Goal: Check status: Check status

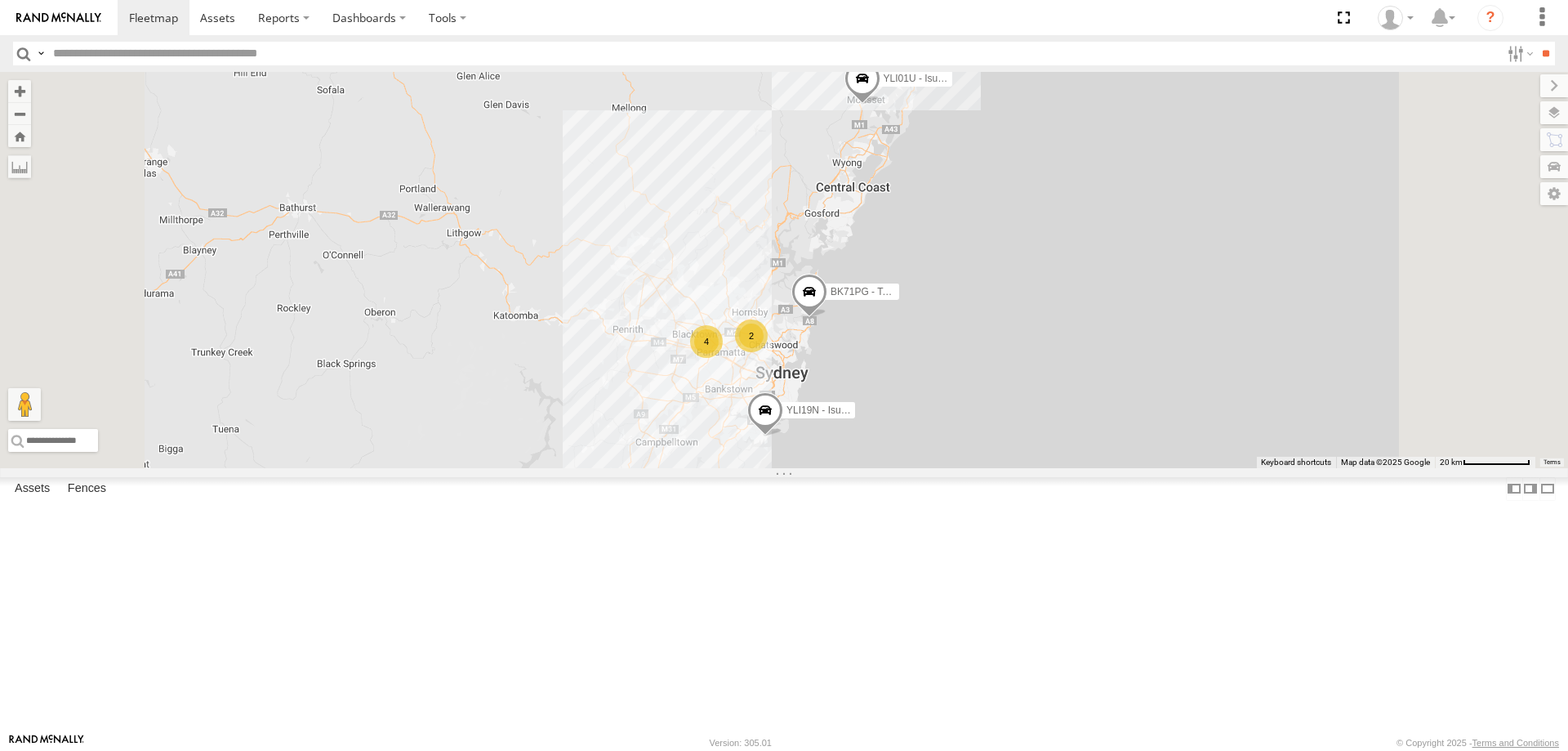
click at [783, 436] on span at bounding box center [765, 415] width 36 height 44
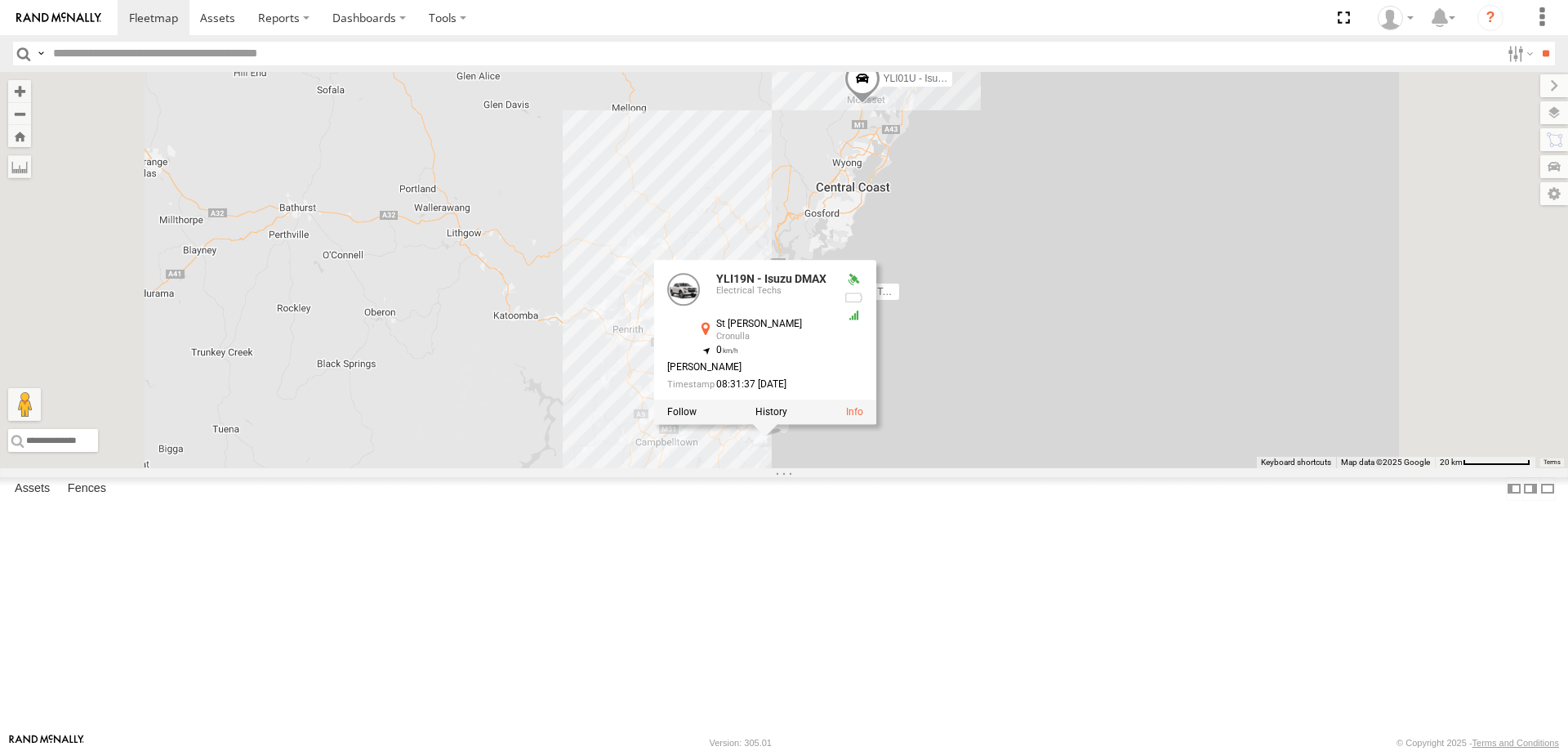
click at [915, 469] on div "YLI19N - Isuzu DMAX 4 2 YLI01U - Isuzu DMAX BK71PG - Toyota Hiace YLI19N - Isuz…" at bounding box center [784, 270] width 1568 height 396
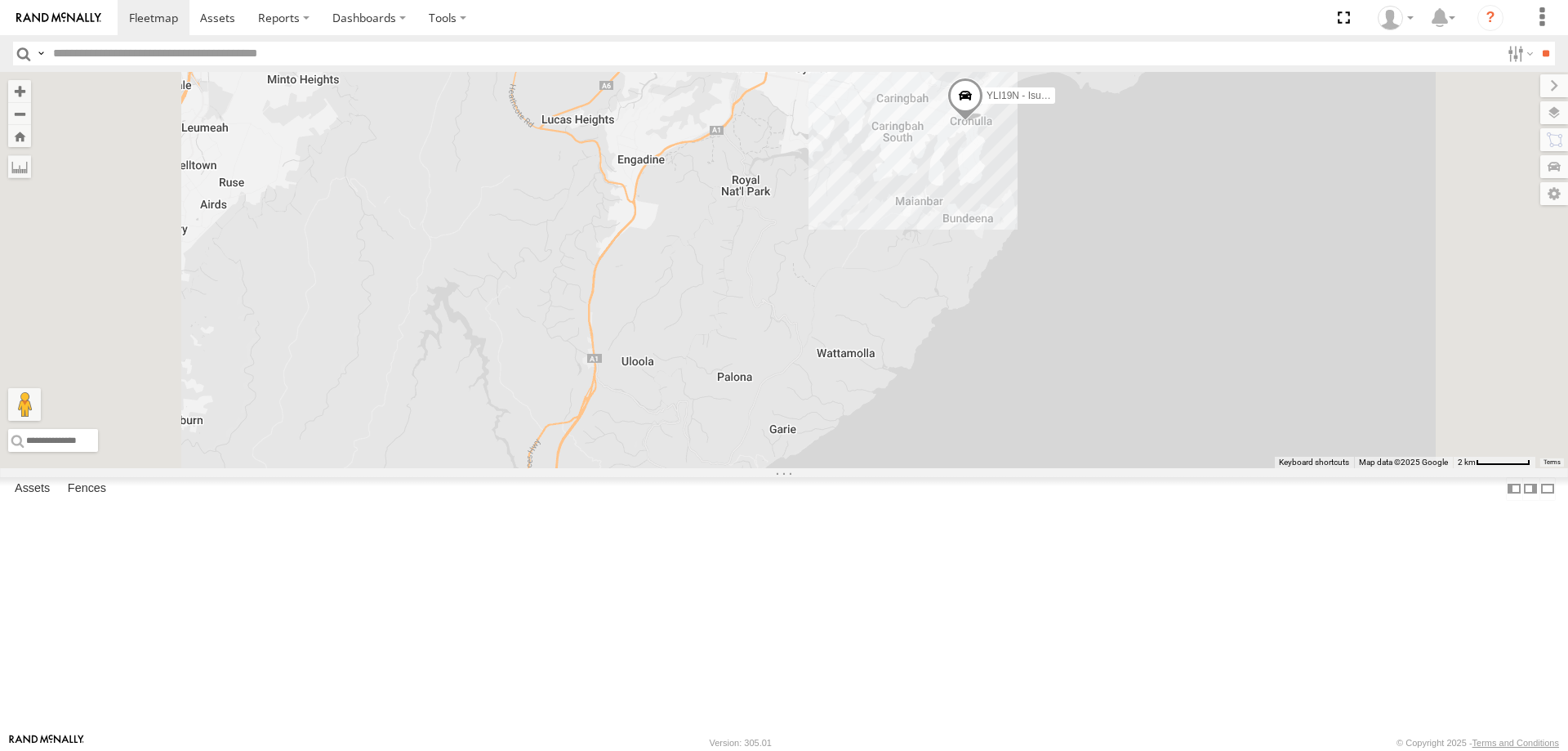
click at [984, 122] on span at bounding box center [966, 100] width 36 height 44
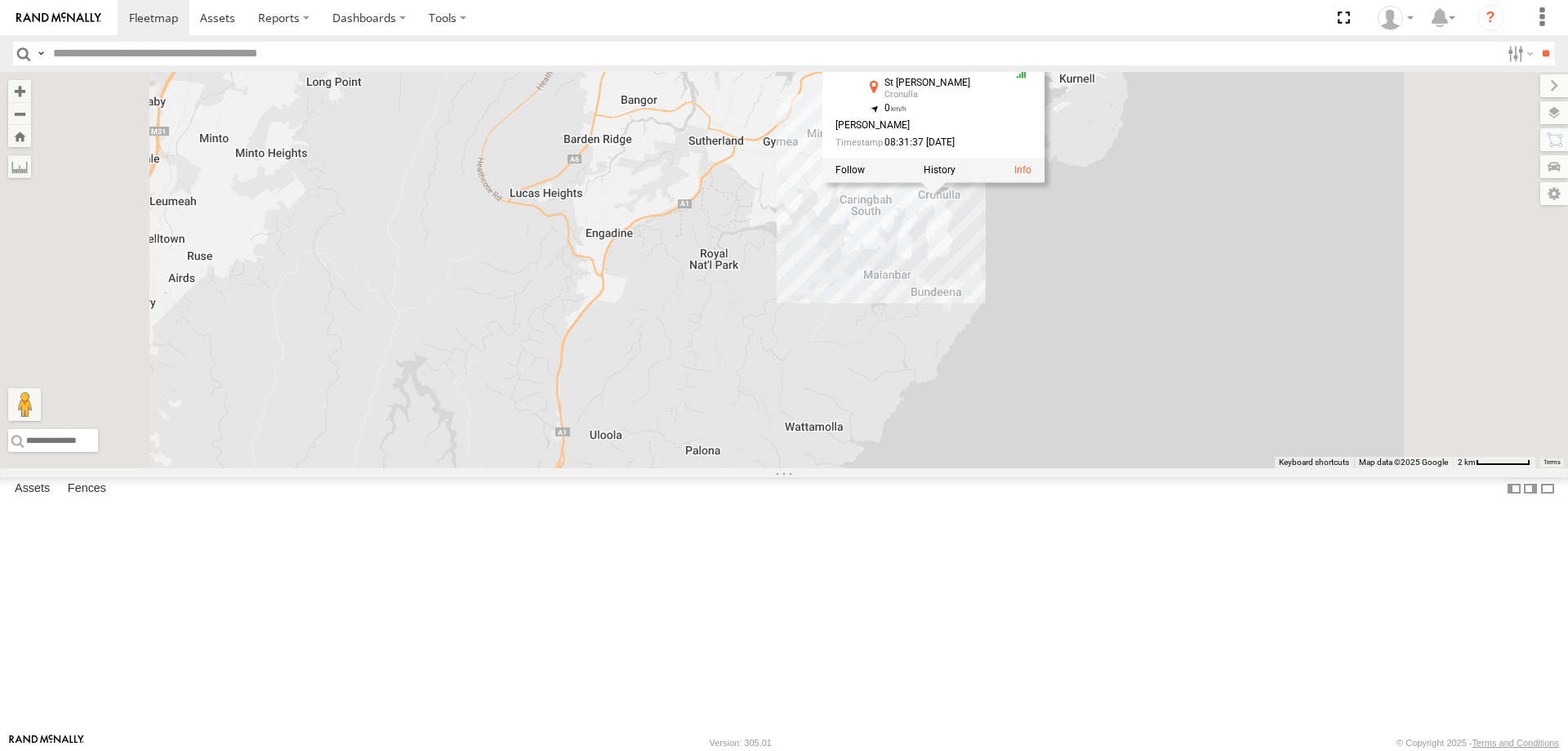
drag, startPoint x: 960, startPoint y: 323, endPoint x: 869, endPoint y: 515, distance: 212.5
click at [869, 469] on div "YLI19N - Isuzu DMAX YLI01U - Isuzu DMAX BK71PG - Toyota Hiace YLI19N - Isuzu DM…" at bounding box center [784, 270] width 1568 height 396
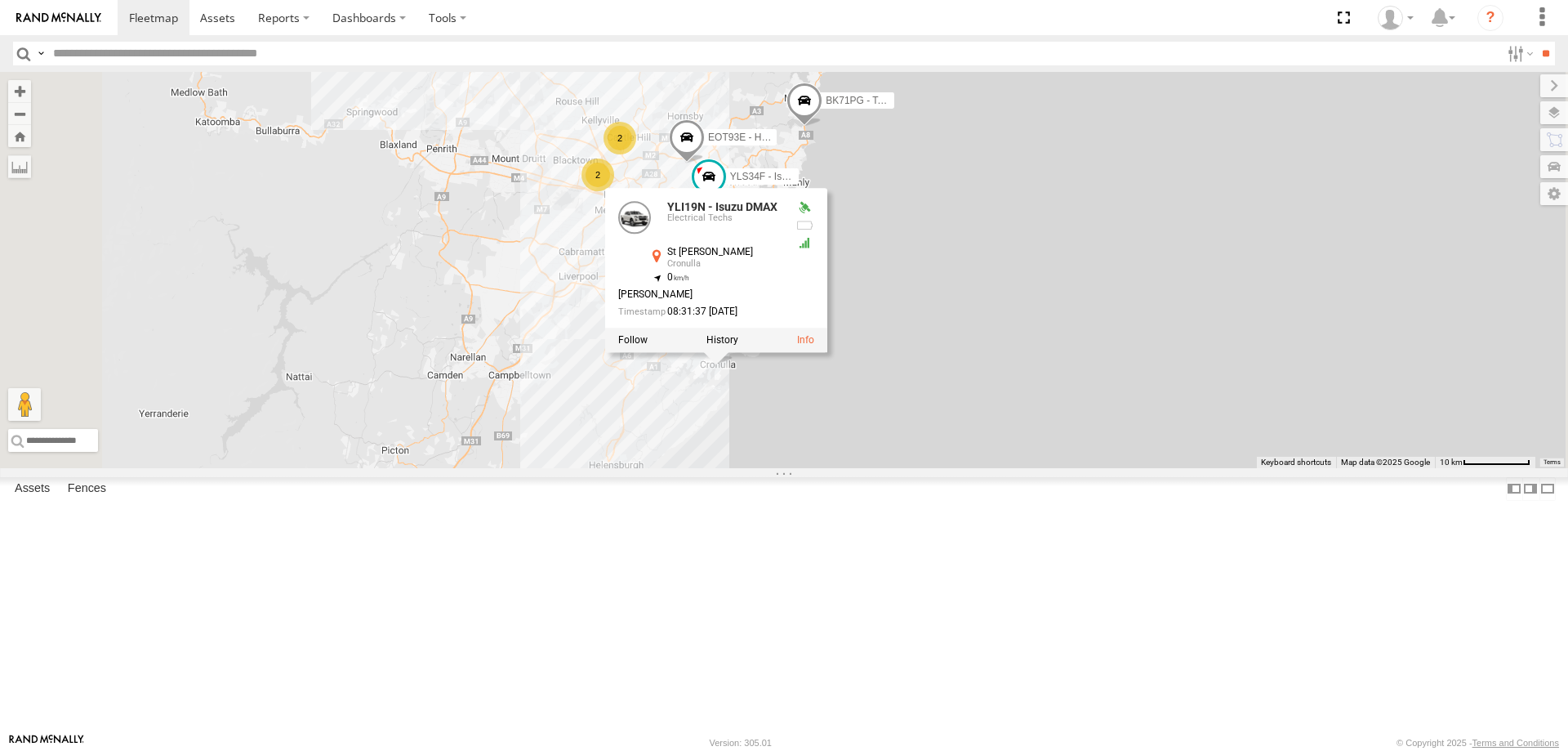
click at [865, 469] on div "YLI19N - Isuzu DMAX YLI01U - Isuzu DMAX BK71PG - Toyota Hiace YLI19N - Isuzu DM…" at bounding box center [784, 270] width 1568 height 396
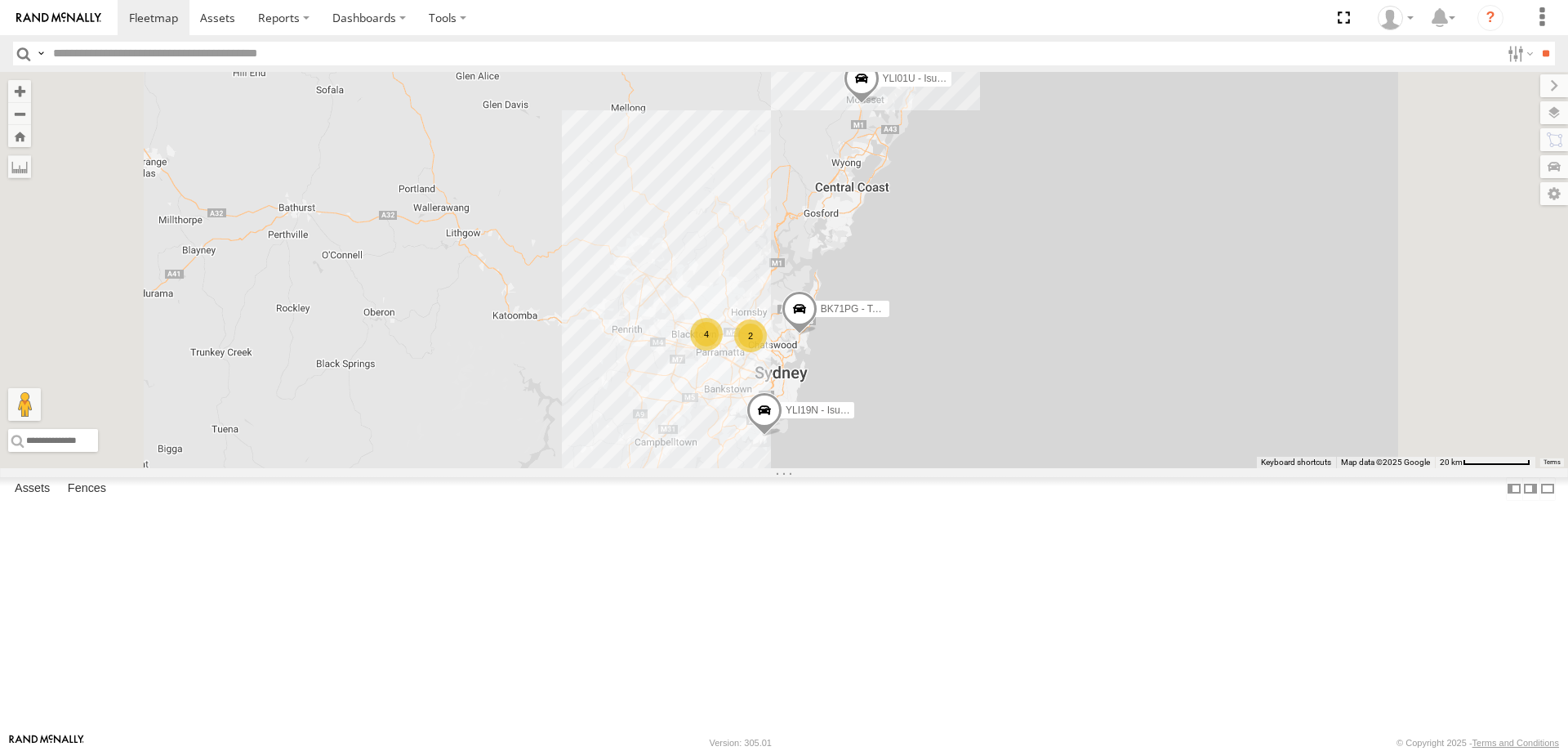
click at [782, 436] on span at bounding box center [764, 415] width 36 height 44
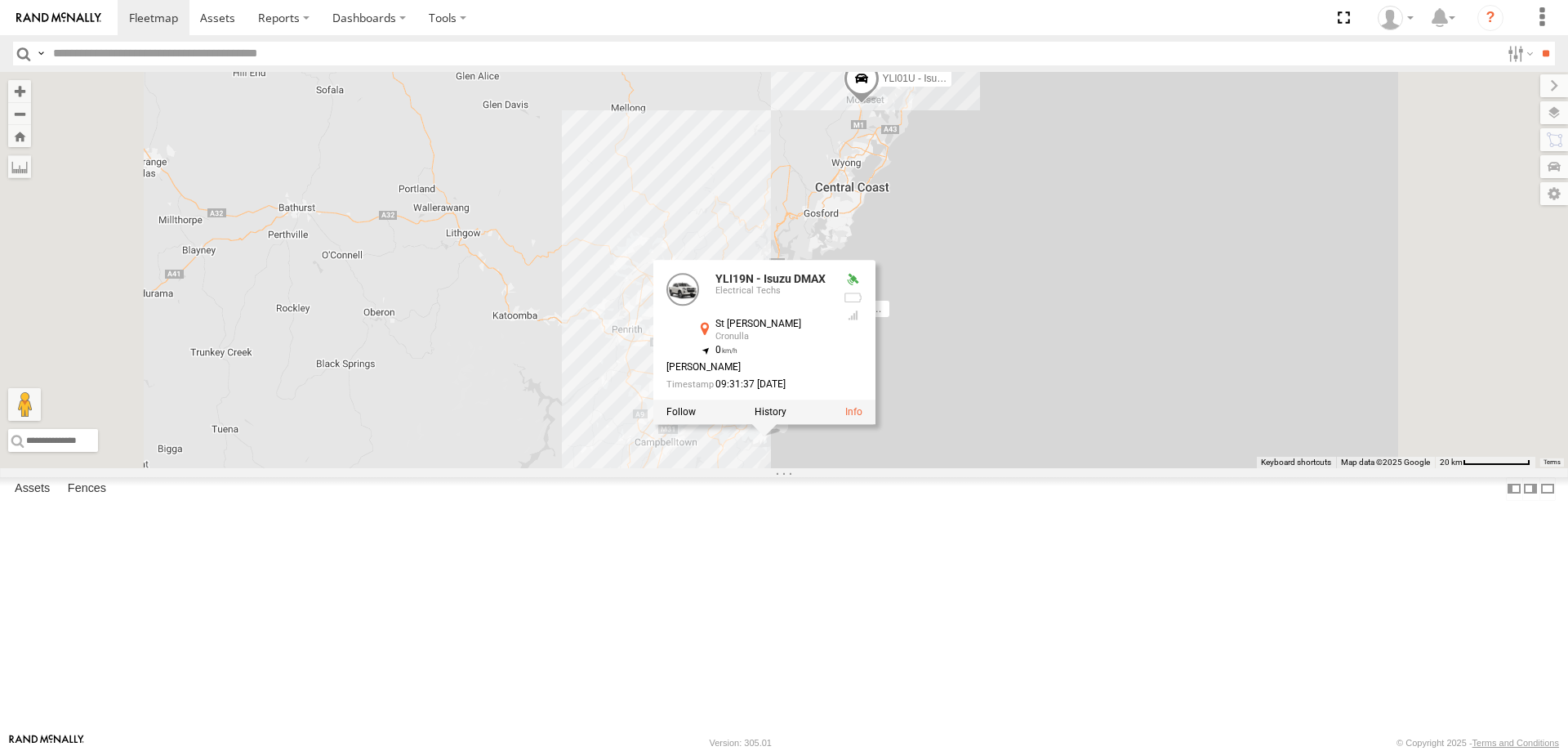
click at [992, 469] on div "YLI19N - Isuzu DMAX 4 2 YLI01U - Isuzu DMAX BK71PG - Toyota Hiace YLI19N - Isuz…" at bounding box center [784, 270] width 1568 height 396
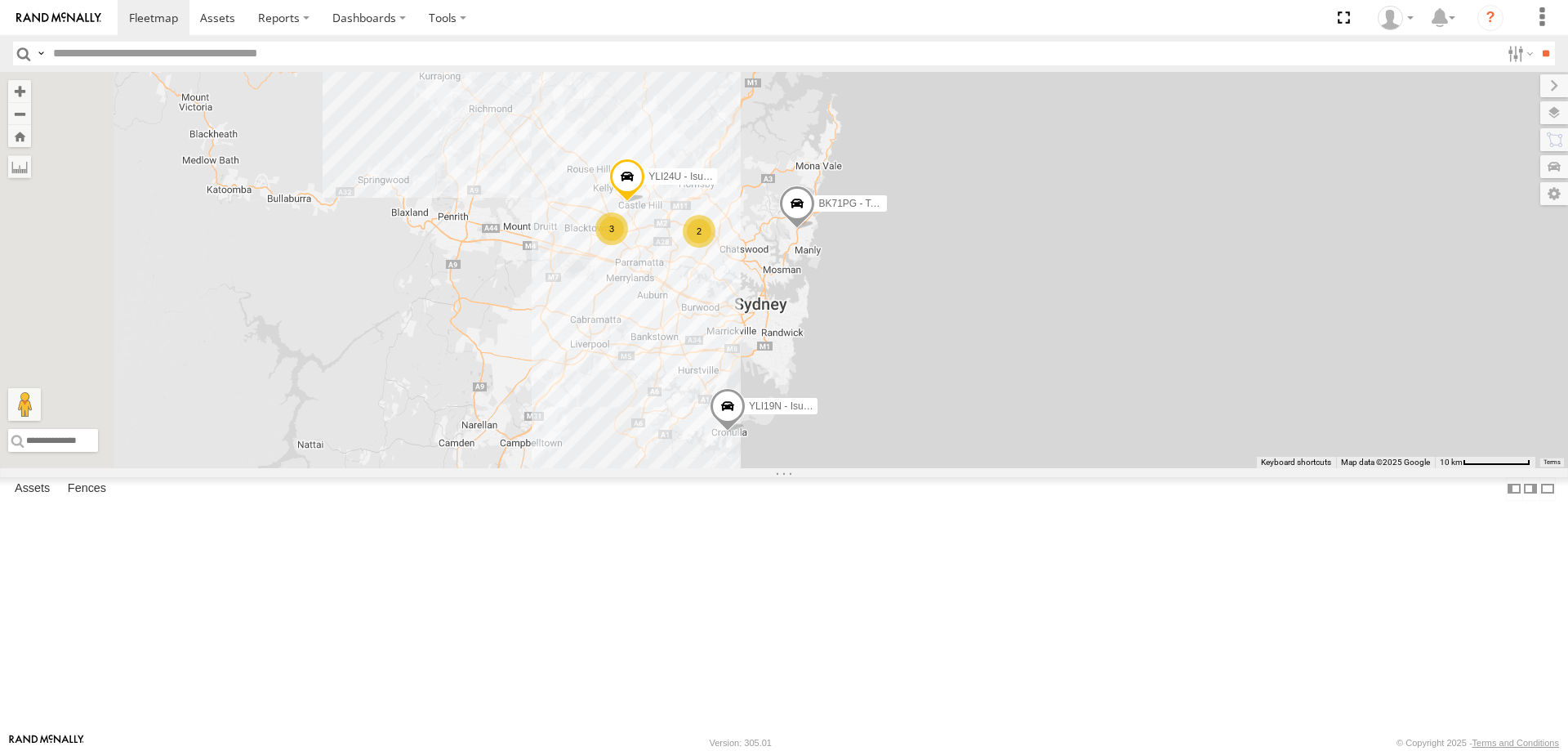
drag, startPoint x: 892, startPoint y: 561, endPoint x: 915, endPoint y: 562, distance: 23.0
click at [915, 469] on div "YLI19N - Isuzu DMAX YLI01U - Isuzu DMAX BK71PG - Toyota Hiace 3 YLI24U - Isuzu …" at bounding box center [784, 270] width 1568 height 396
click at [645, 202] on span at bounding box center [627, 181] width 36 height 44
click at [758, 463] on div "YLI19N - Isuzu DMAX YLI01U - Isuzu DMAX BK71PG - Toyota Hiace 3 YLI24U - Isuzu …" at bounding box center [784, 270] width 1568 height 396
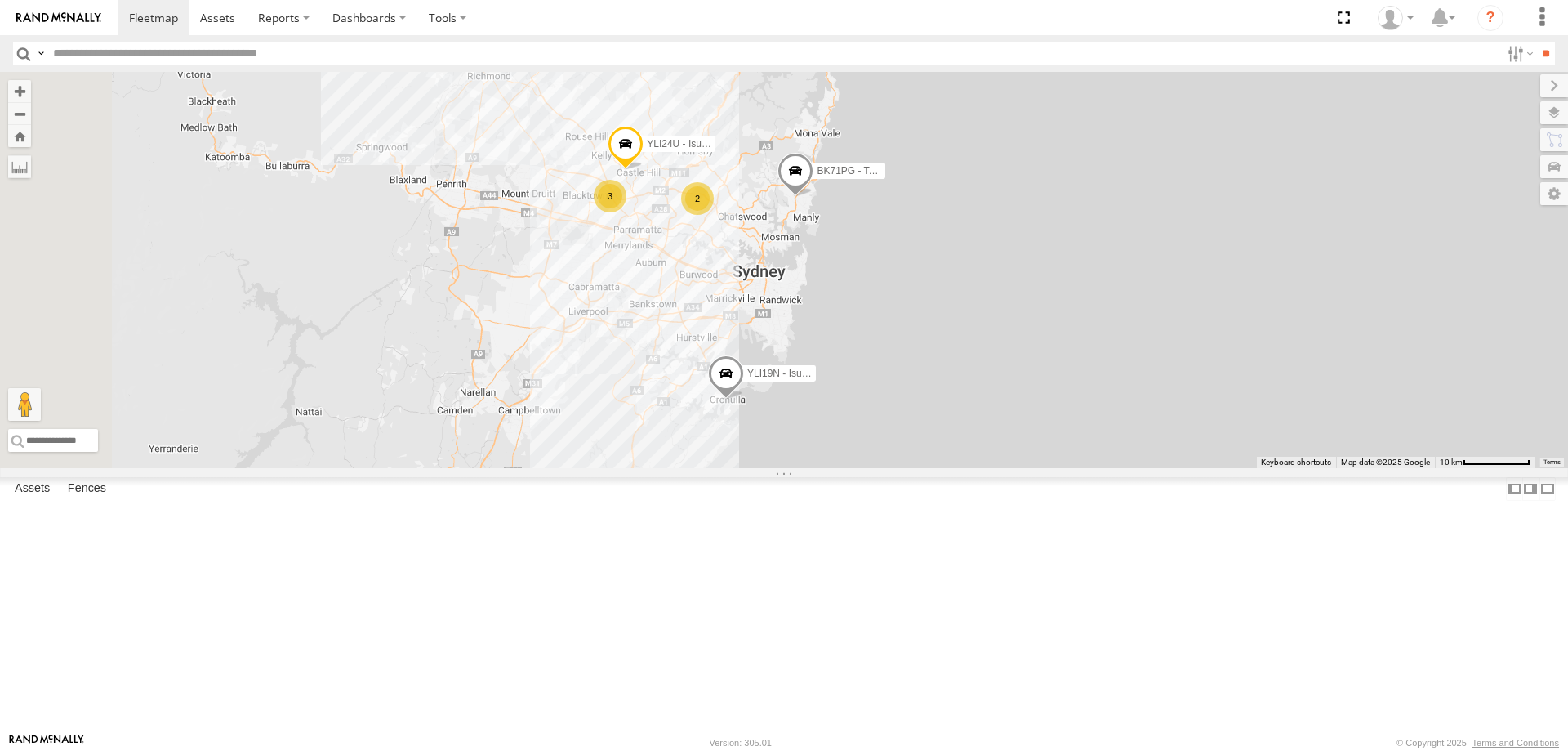
drag, startPoint x: 692, startPoint y: 371, endPoint x: 691, endPoint y: 333, distance: 38.0
click at [691, 333] on div "YLI19N - Isuzu DMAX YLI01U - Isuzu DMAX BK71PG - Toyota Hiace 3 YLI24U - Isuzu …" at bounding box center [784, 270] width 1568 height 396
